Goal: Information Seeking & Learning: Understand process/instructions

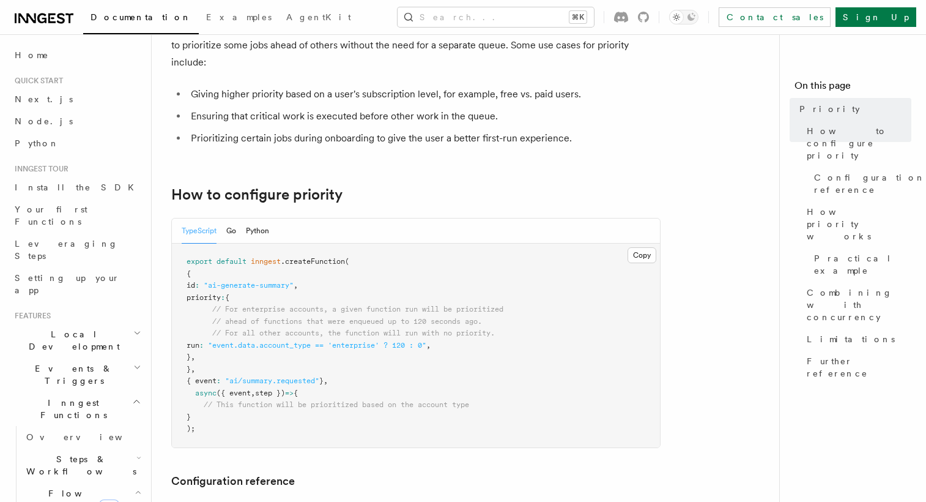
scroll to position [100, 0]
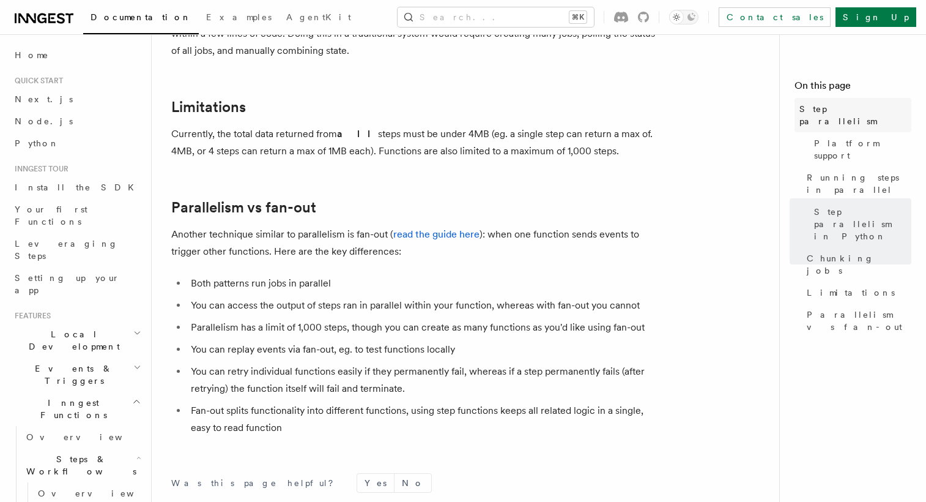
scroll to position [2108, 0]
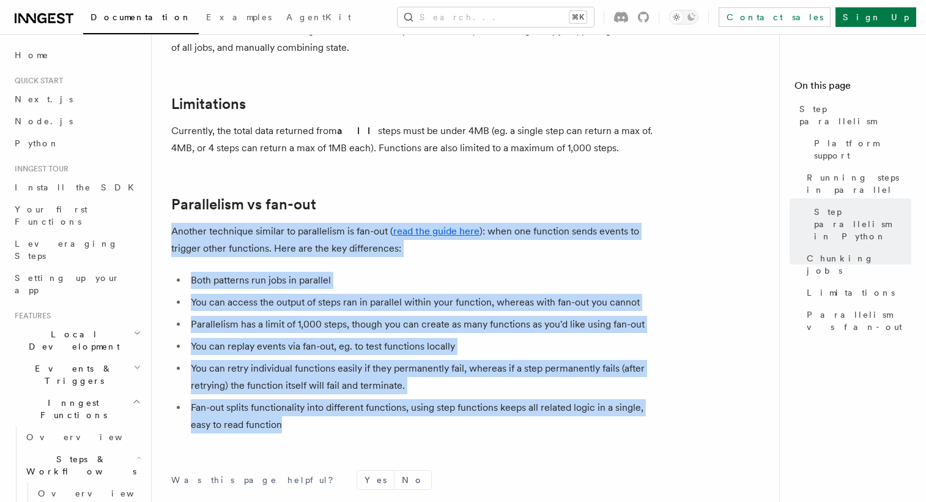
drag, startPoint x: 304, startPoint y: 413, endPoint x: 161, endPoint y: 222, distance: 238.5
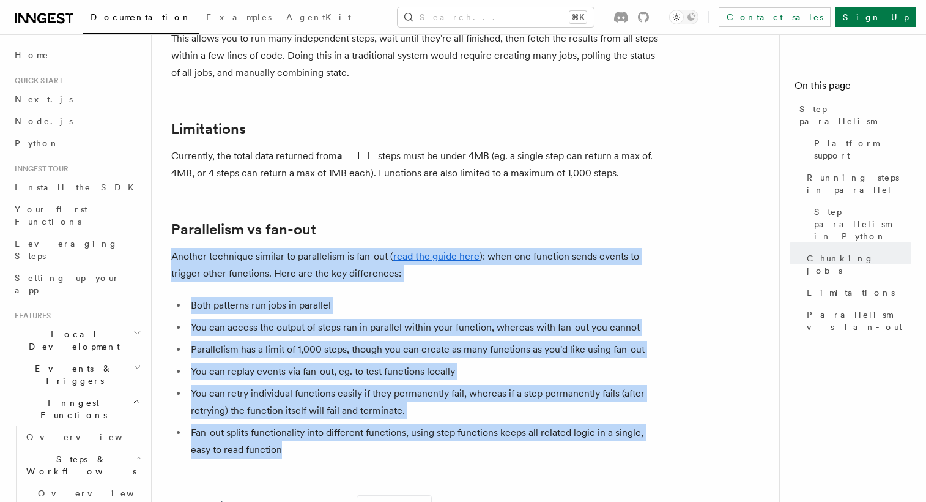
scroll to position [2072, 0]
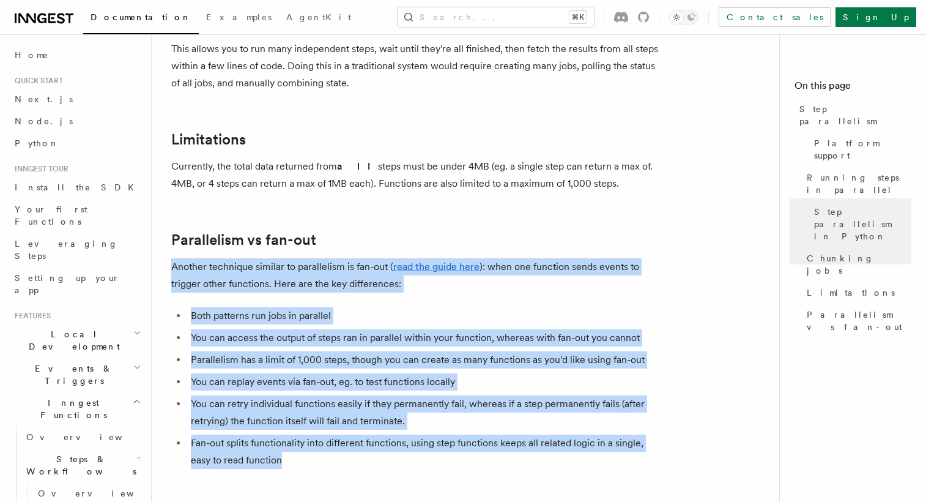
click at [460, 307] on li "Both patterns run jobs in parallel" at bounding box center [423, 315] width 473 height 17
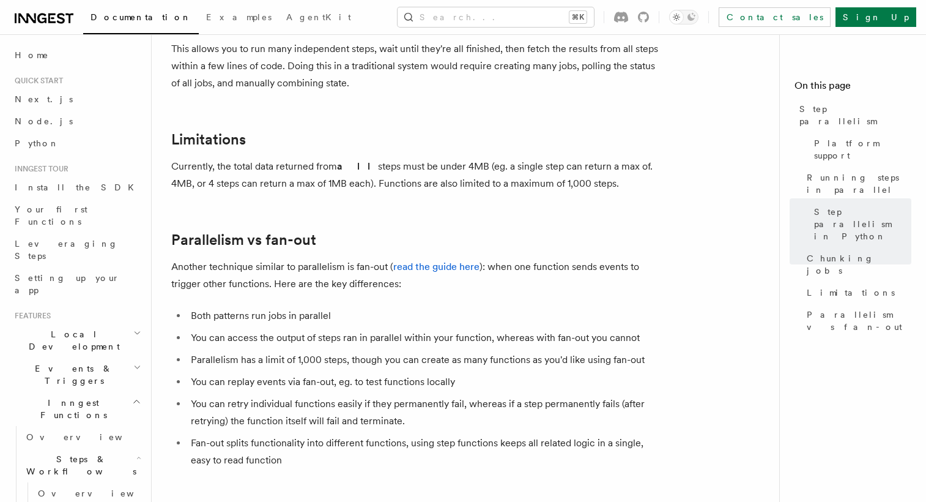
click at [460, 307] on li "Both patterns run jobs in parallel" at bounding box center [423, 315] width 473 height 17
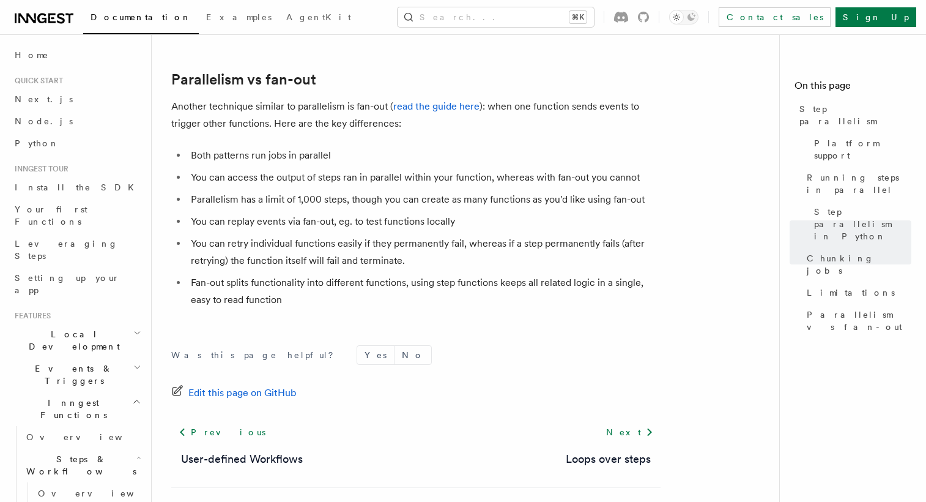
scroll to position [2264, 0]
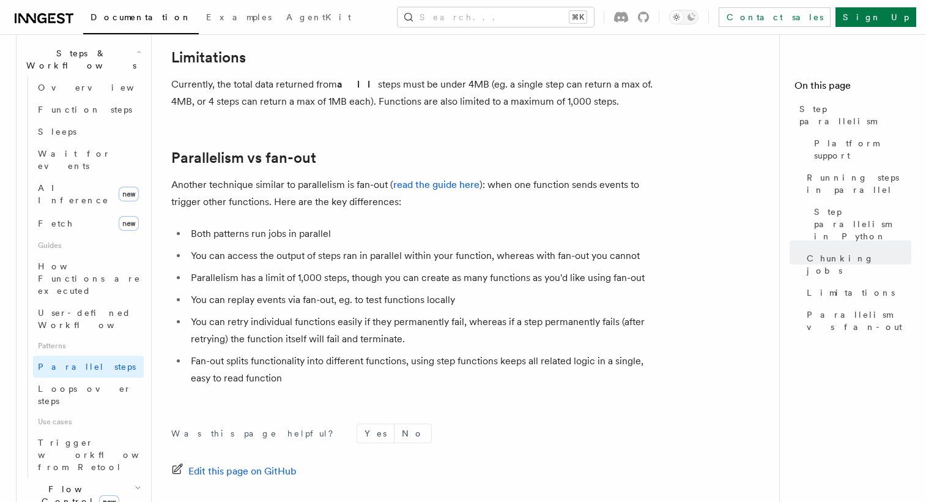
scroll to position [2144, 0]
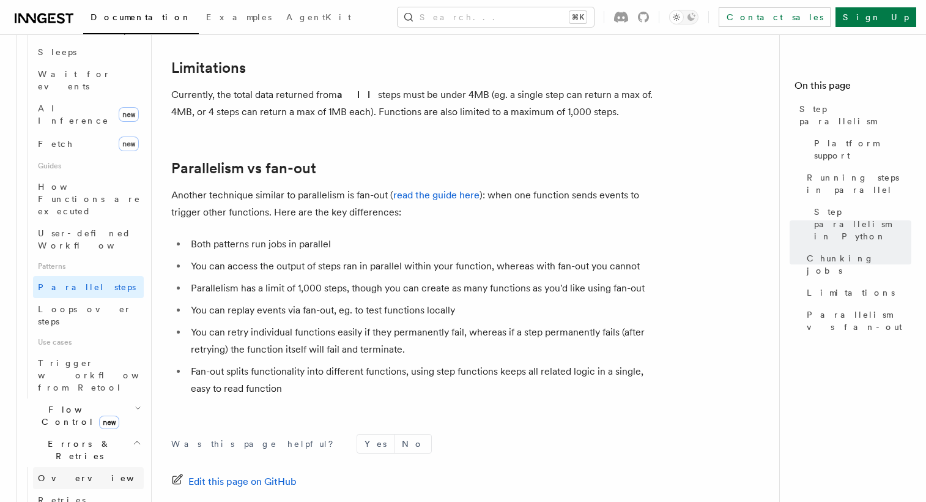
scroll to position [487, 0]
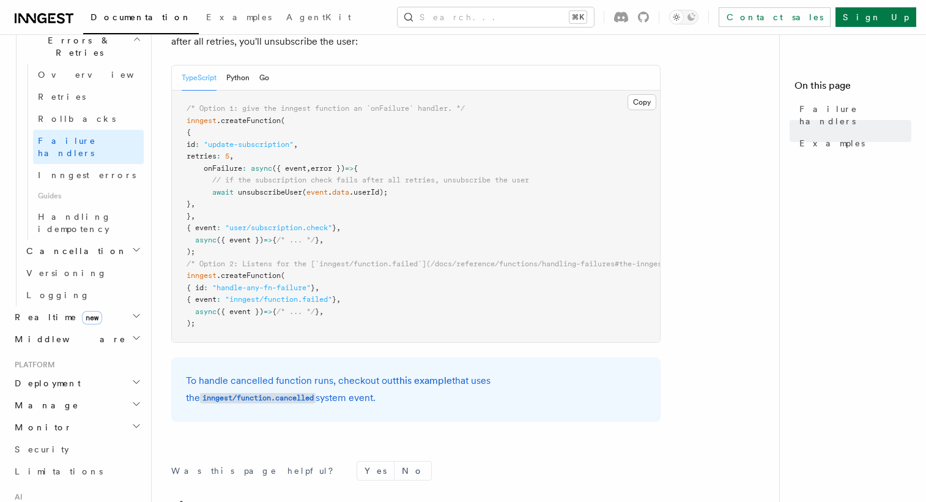
scroll to position [408, 0]
